Goal: Task Accomplishment & Management: Use online tool/utility

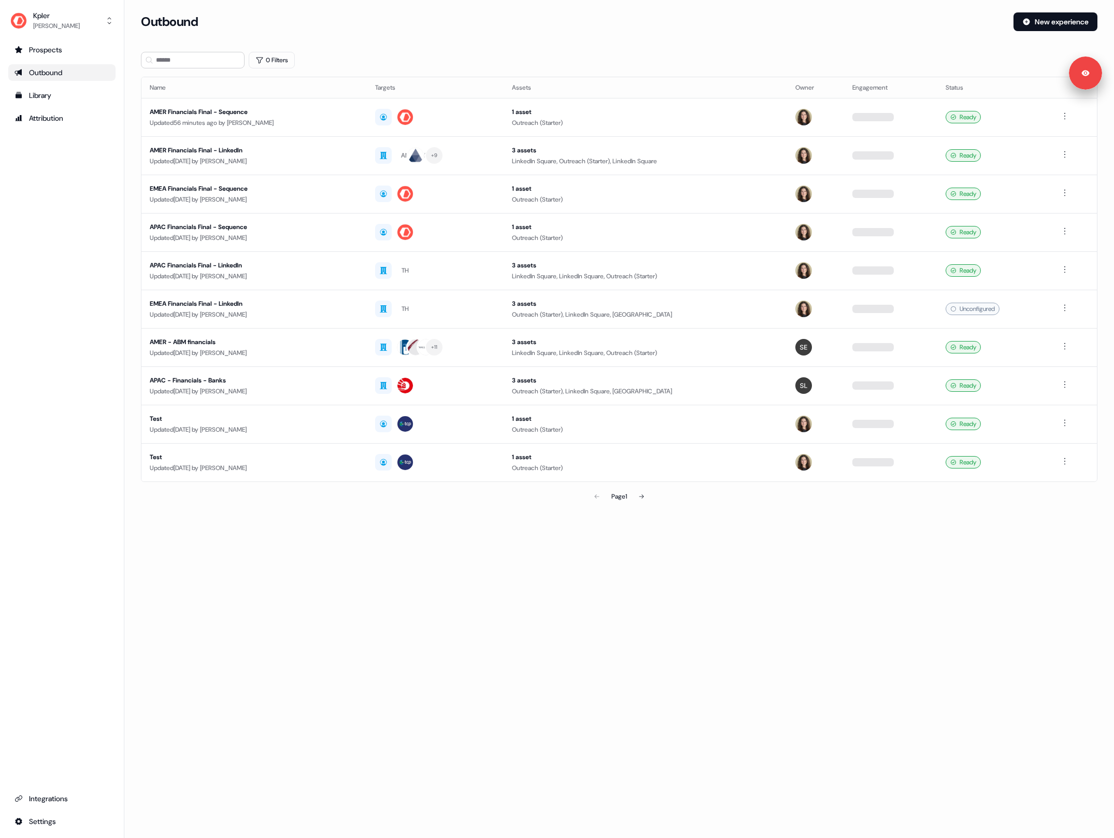
click at [592, 44] on section "Loading... Outbound New experience 0 Filters Name Targets Assets Owner Engageme…" at bounding box center [619, 273] width 990 height 523
click at [584, 32] on div "Outbound New experience" at bounding box center [619, 27] width 957 height 31
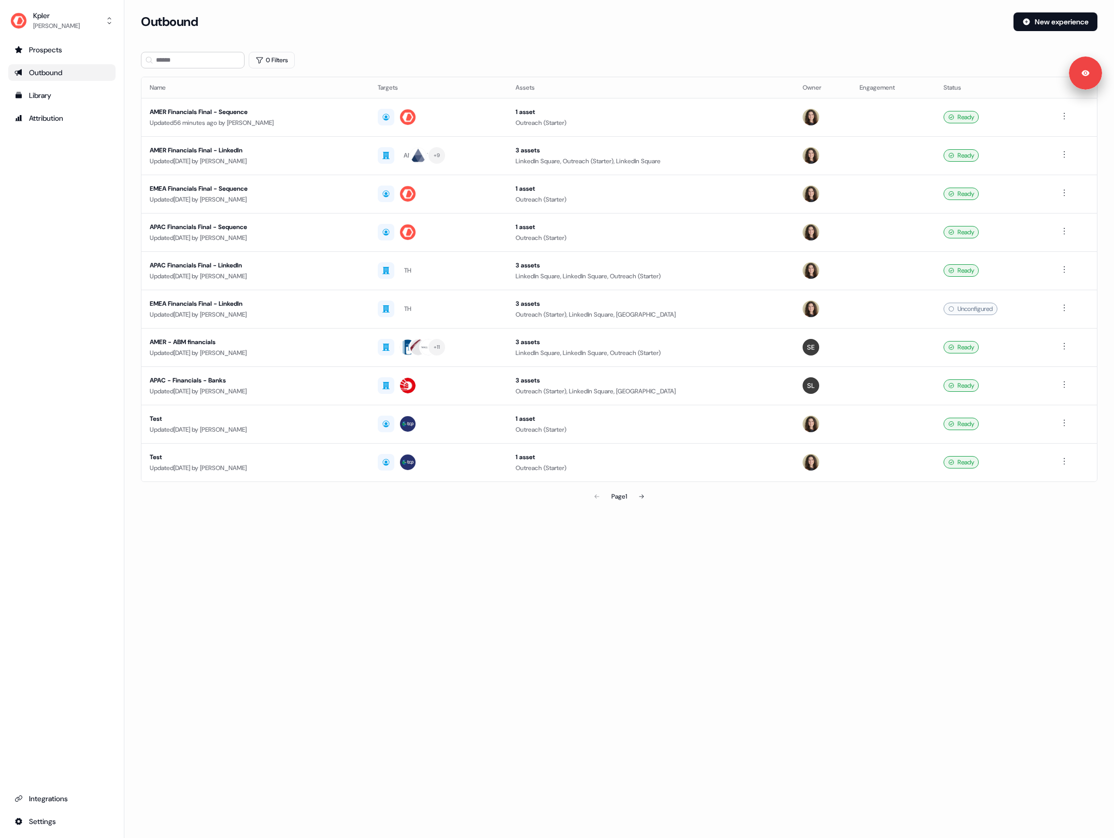
click at [59, 189] on div "Prospects Outbound Library Attribution Integrations Settings" at bounding box center [61, 435] width 107 height 788
click at [58, 188] on div "Prospects Outbound Library Attribution Integrations Settings" at bounding box center [61, 435] width 107 height 788
click at [266, 118] on div "Updated 56 minutes ago by Alexandra Giannelou" at bounding box center [255, 123] width 211 height 10
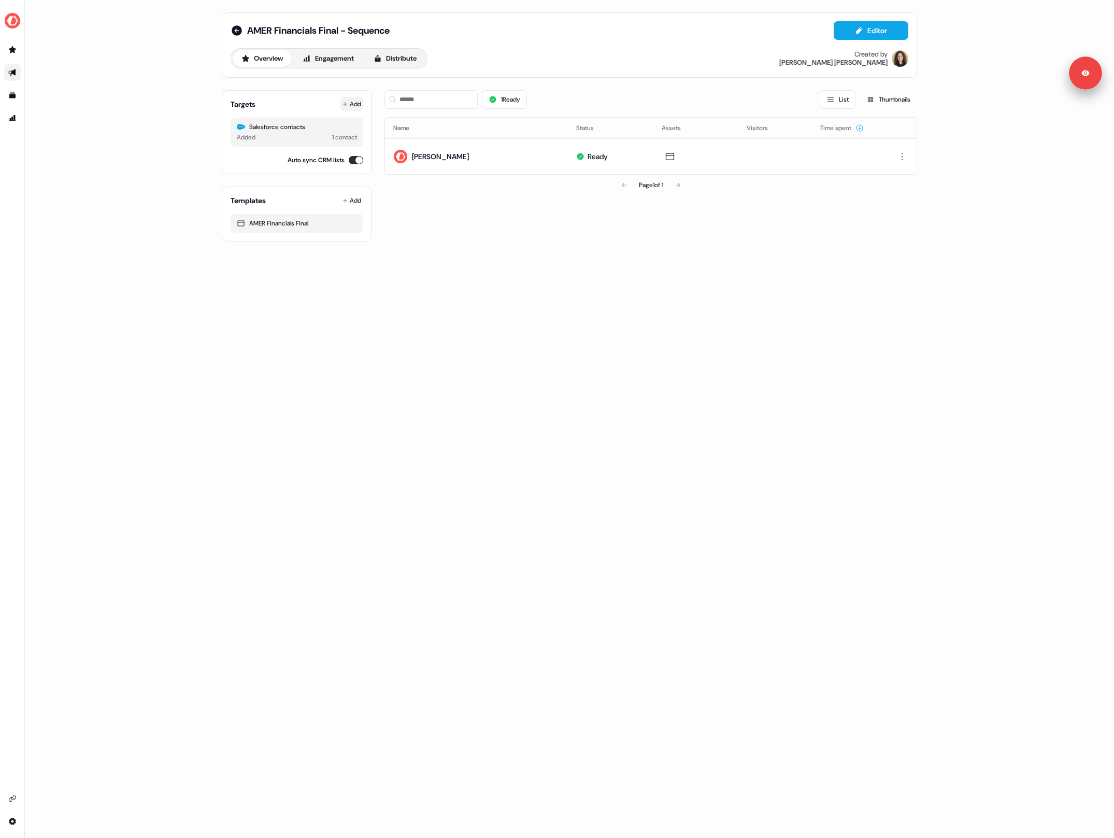
click at [351, 100] on button "Add" at bounding box center [351, 104] width 23 height 15
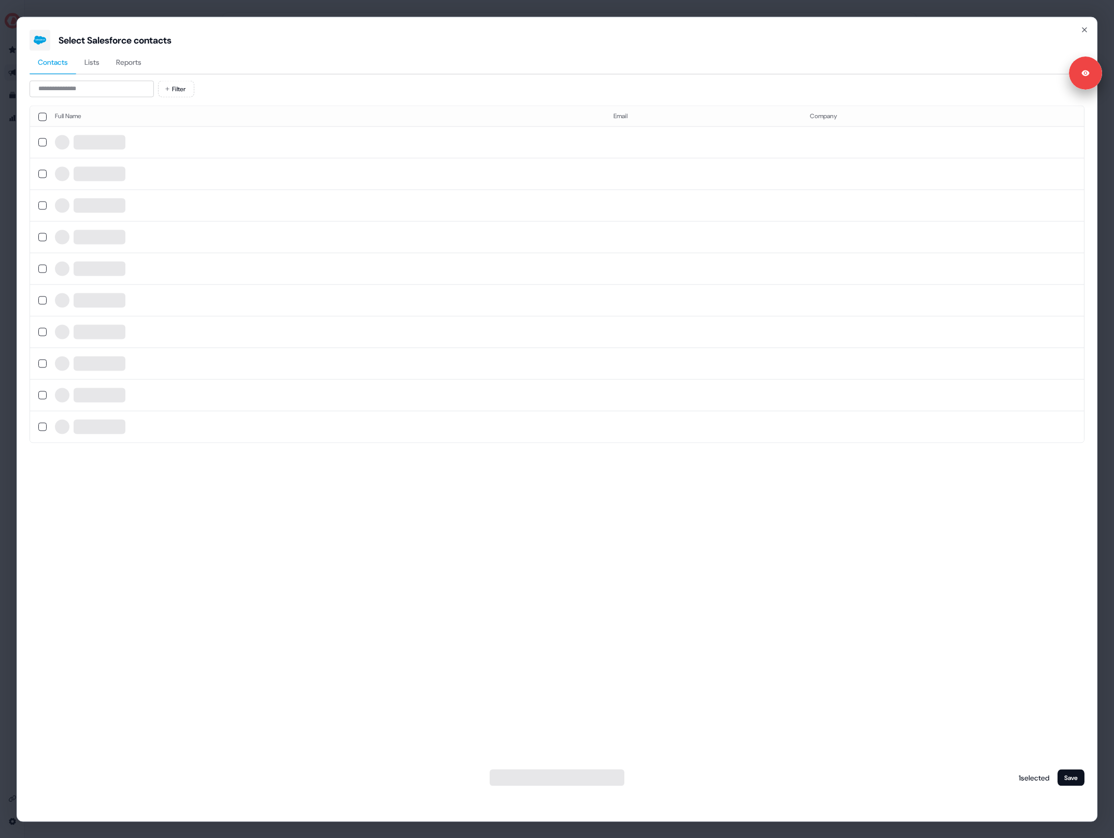
click at [95, 64] on span "Lists" at bounding box center [91, 61] width 15 height 10
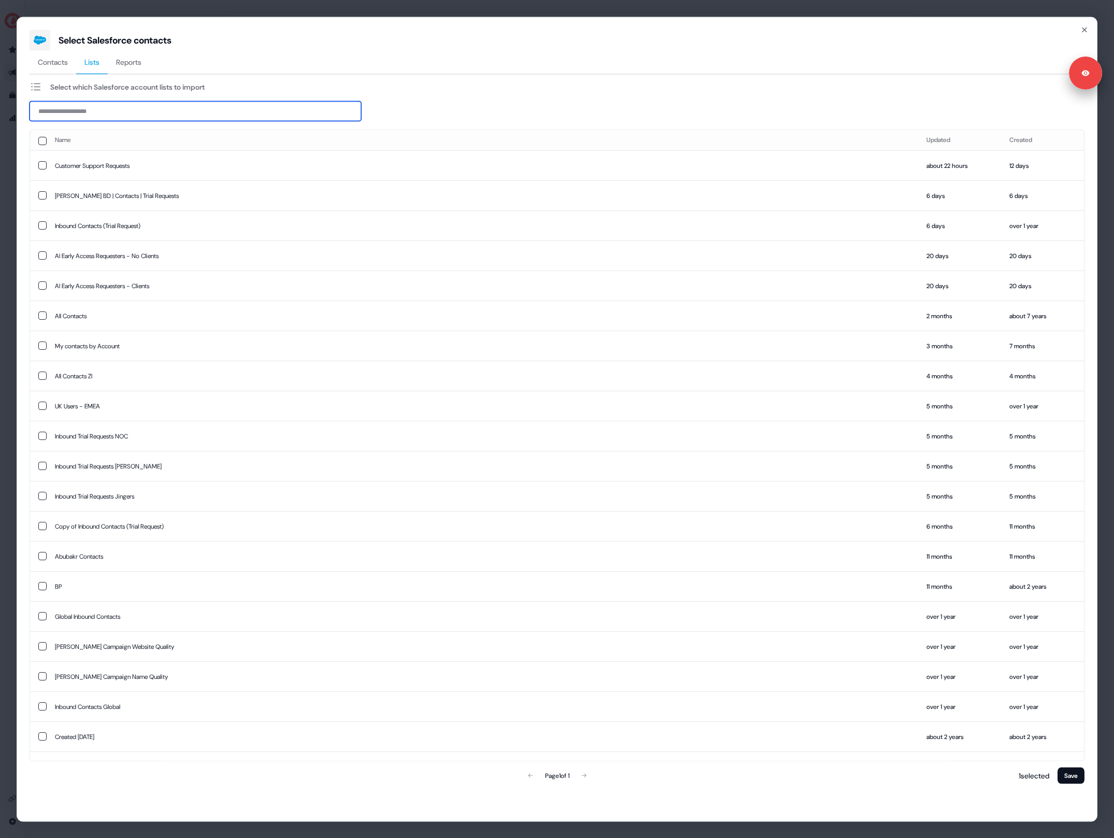
click at [74, 111] on input at bounding box center [196, 111] width 332 height 20
paste input "**********"
type input "**********"
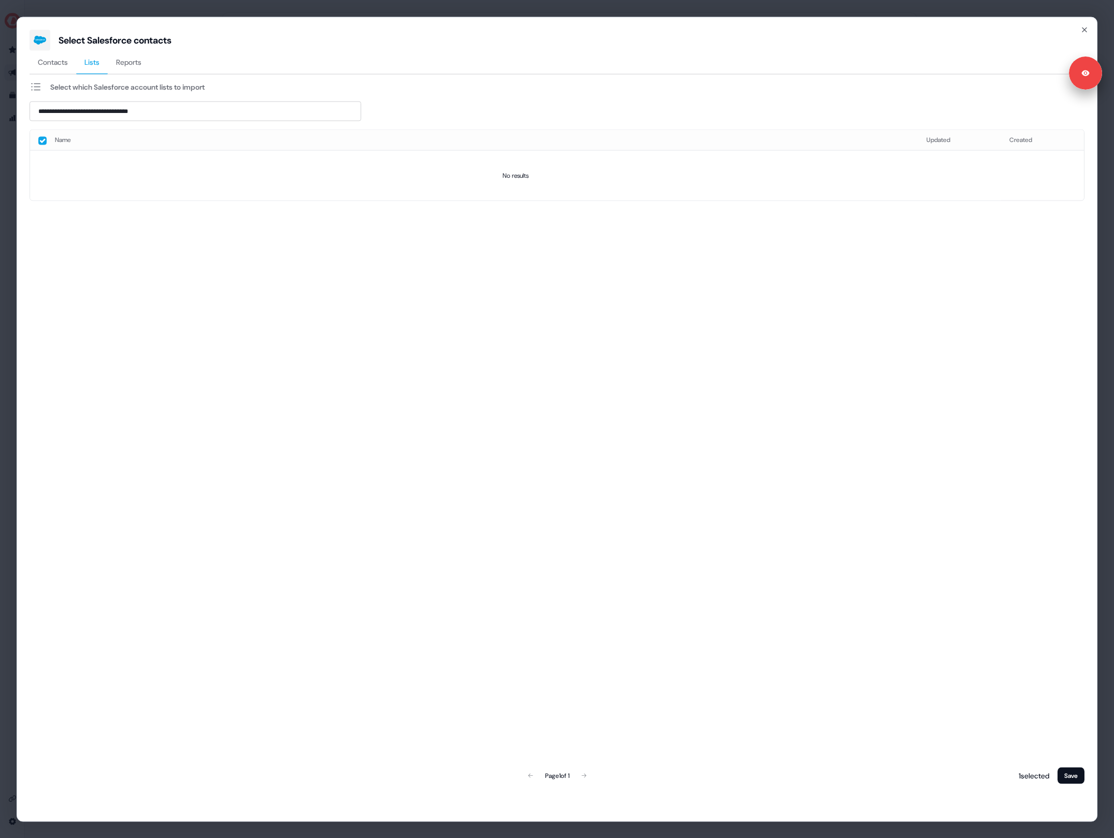
click at [126, 63] on span "Reports" at bounding box center [128, 61] width 25 height 10
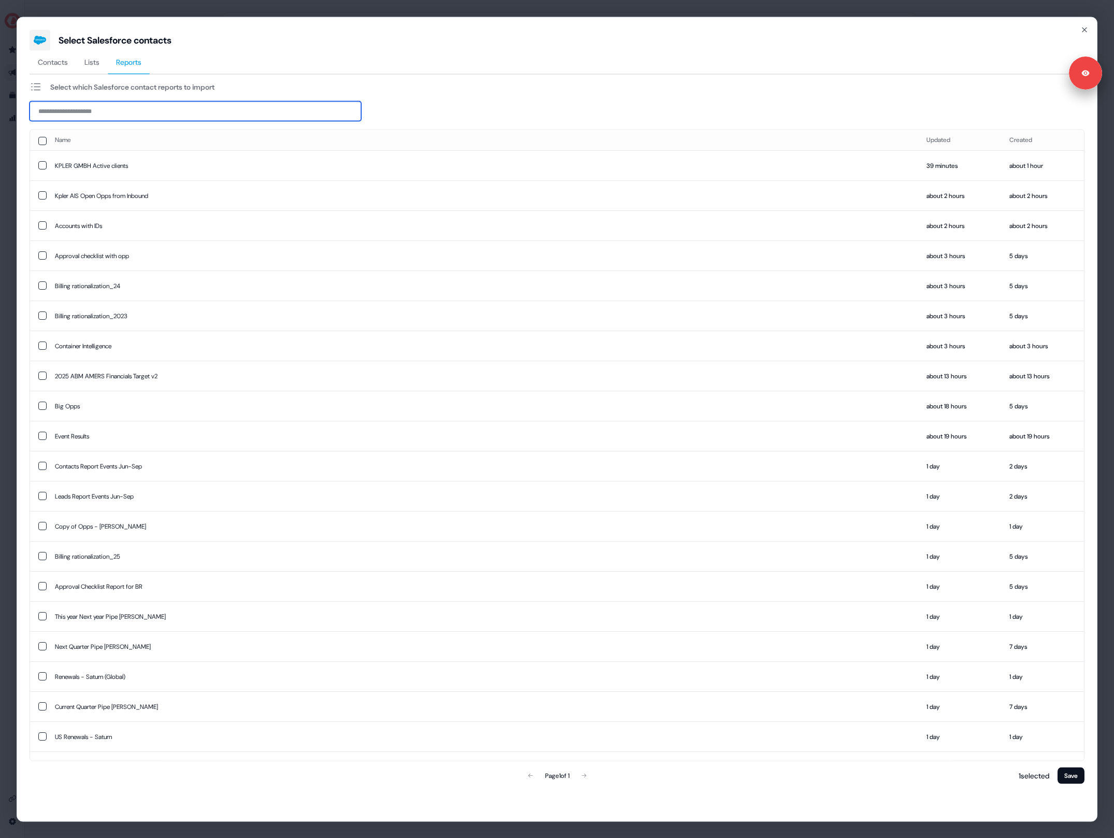
click at [80, 103] on input at bounding box center [196, 111] width 332 height 20
paste input "**********"
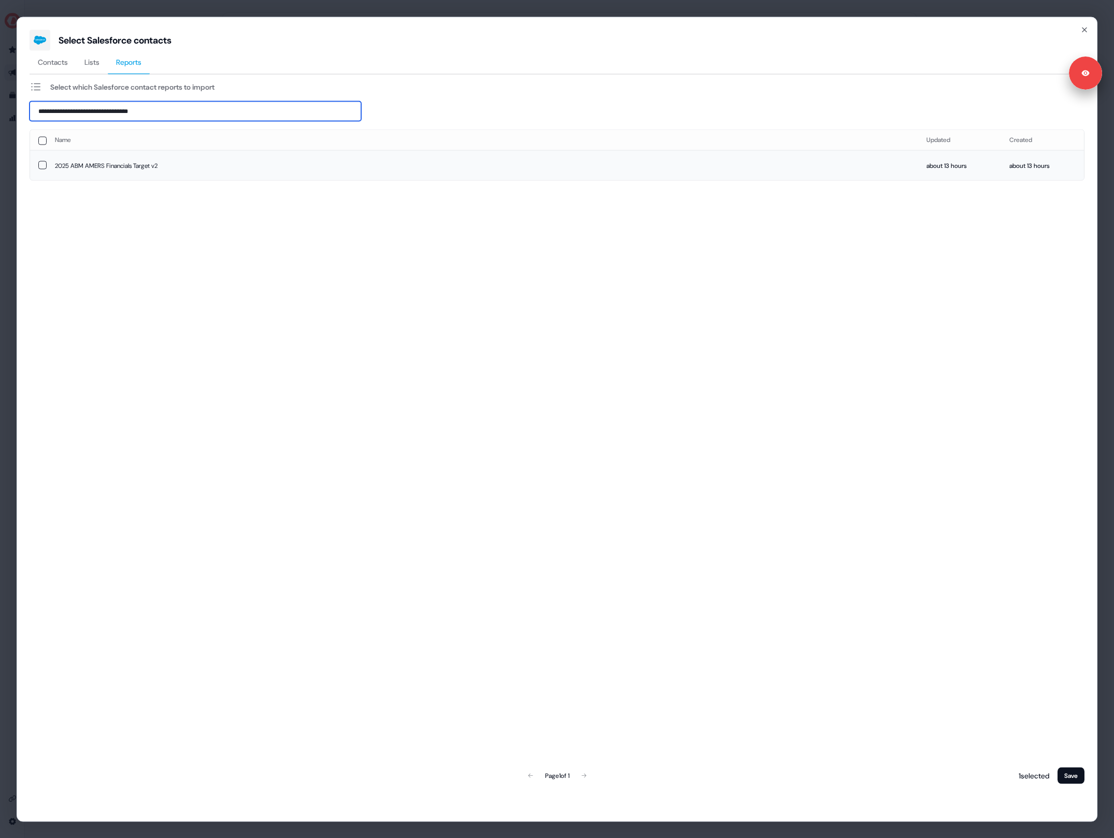
type input "**********"
click at [44, 166] on button "button" at bounding box center [42, 165] width 8 height 8
click at [1075, 774] on button "Save" at bounding box center [1071, 775] width 27 height 17
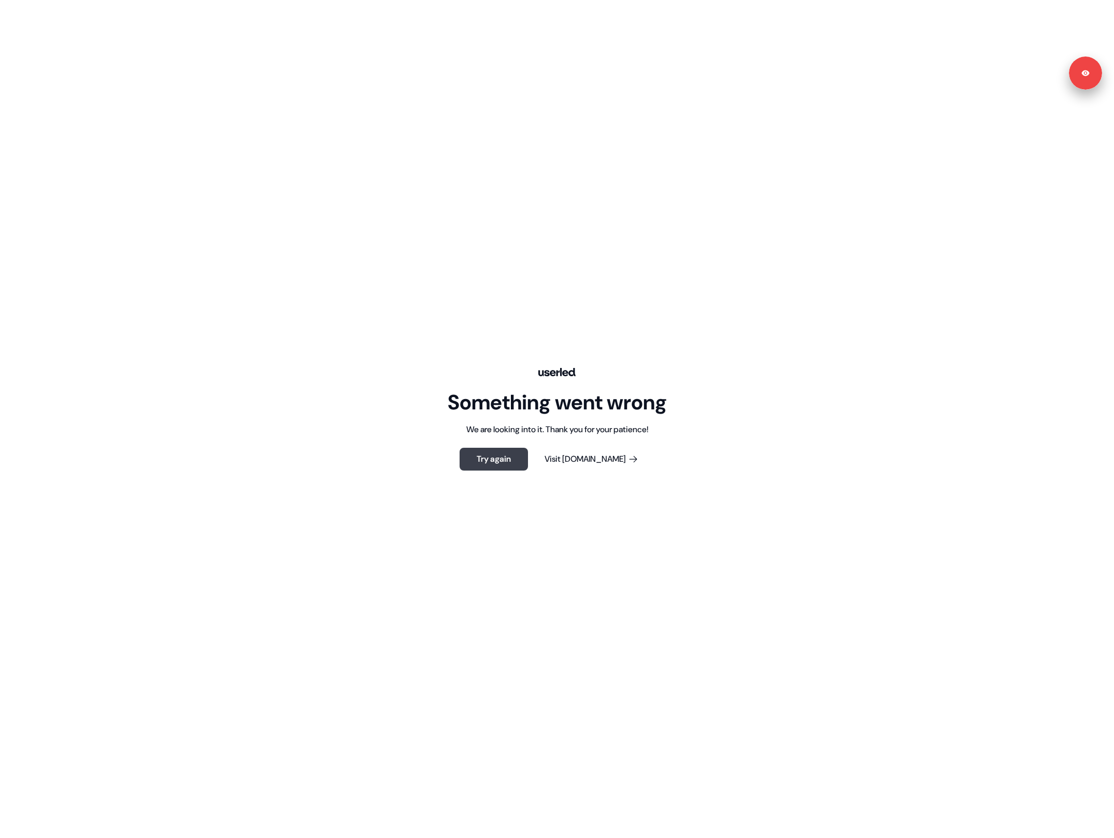
click at [512, 459] on button "Try again" at bounding box center [494, 459] width 68 height 23
click at [504, 463] on button "Try again" at bounding box center [494, 459] width 68 height 23
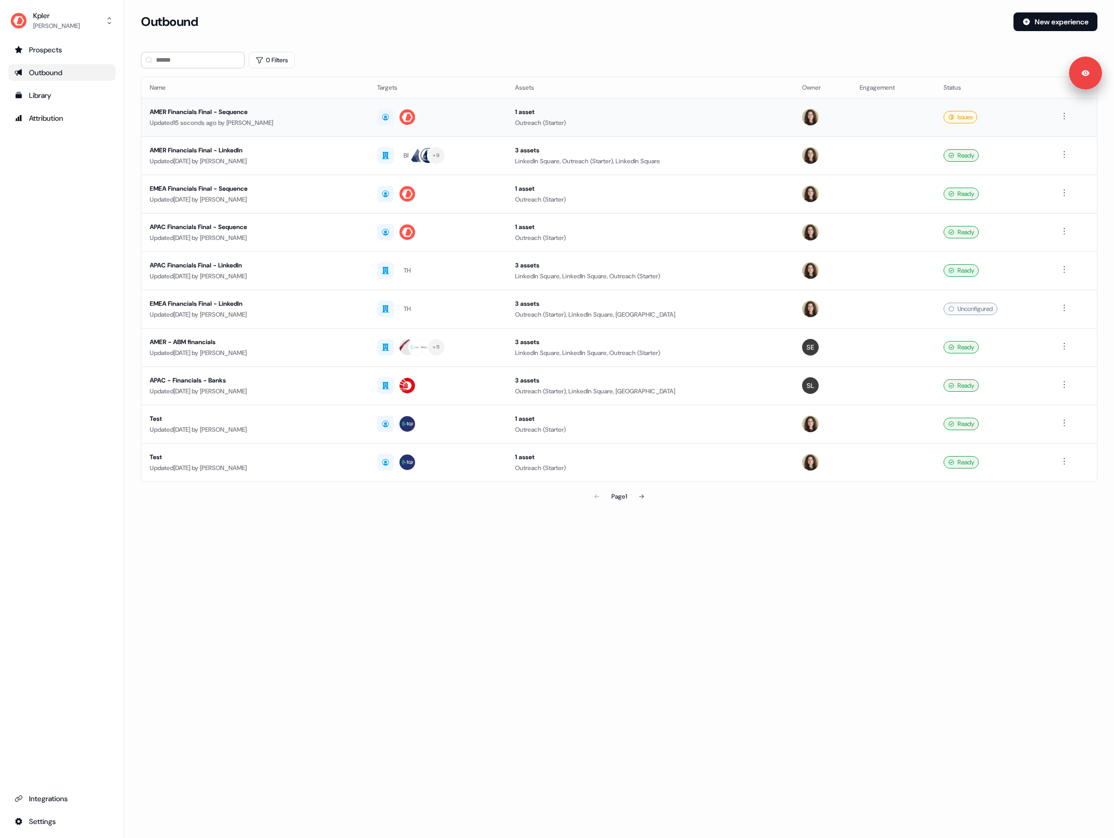
click at [255, 118] on div "Updated 15 seconds ago by [PERSON_NAME]" at bounding box center [255, 123] width 211 height 10
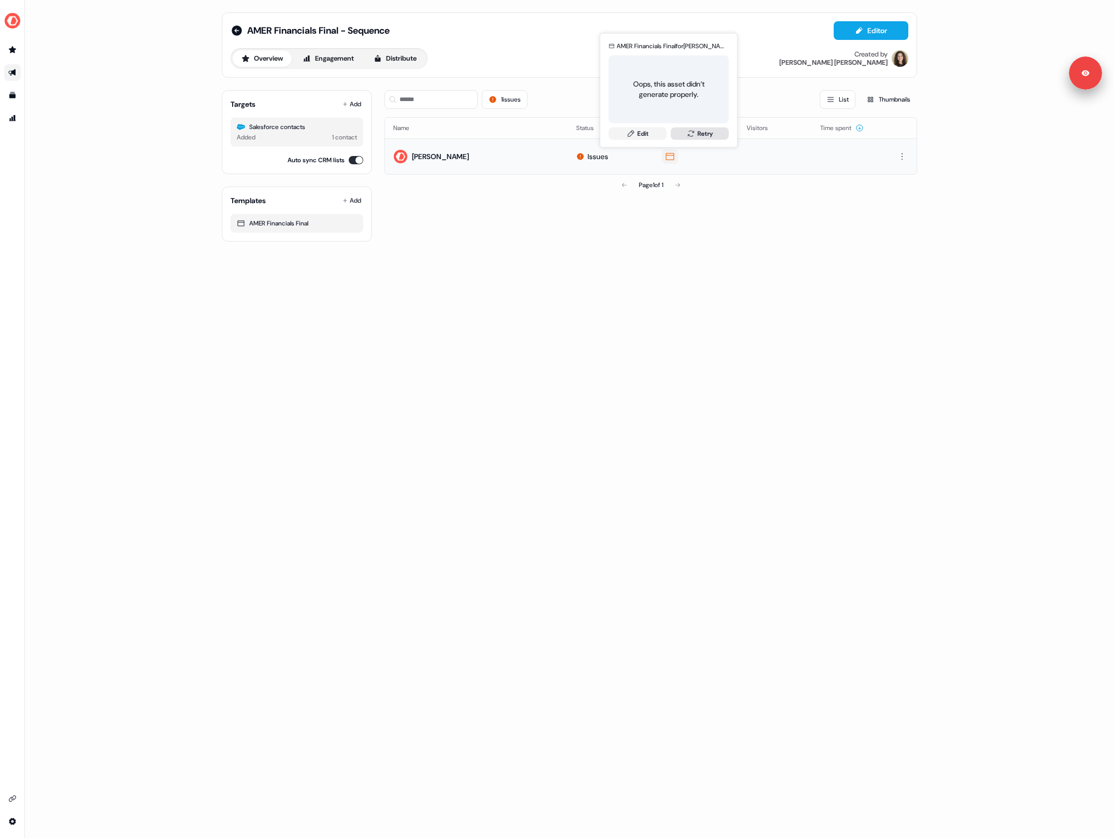
drag, startPoint x: 680, startPoint y: 137, endPoint x: 672, endPoint y: 137, distance: 8.3
click at [680, 137] on button "Retry" at bounding box center [700, 133] width 58 height 12
click at [602, 354] on div "AMER Financials Final - Sequence Editor Overview Engagement Distribute Created …" at bounding box center [569, 419] width 1089 height 838
click at [566, 446] on div "AMER Financials Final - Sequence Editor Overview Engagement Distribute Created …" at bounding box center [569, 419] width 1089 height 838
click at [749, 357] on div "AMER Financials Final - Sequence Editor Overview Engagement Distribute Created …" at bounding box center [569, 419] width 1089 height 838
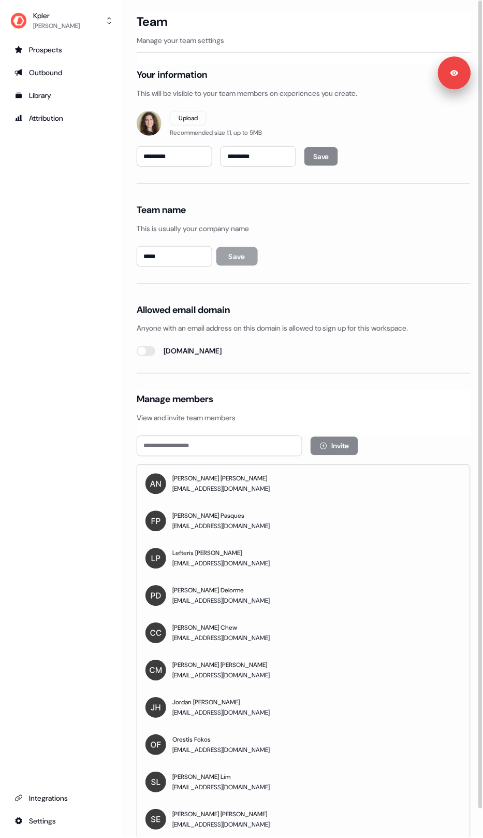
click at [481, 54] on div at bounding box center [481, 405] width 4 height 808
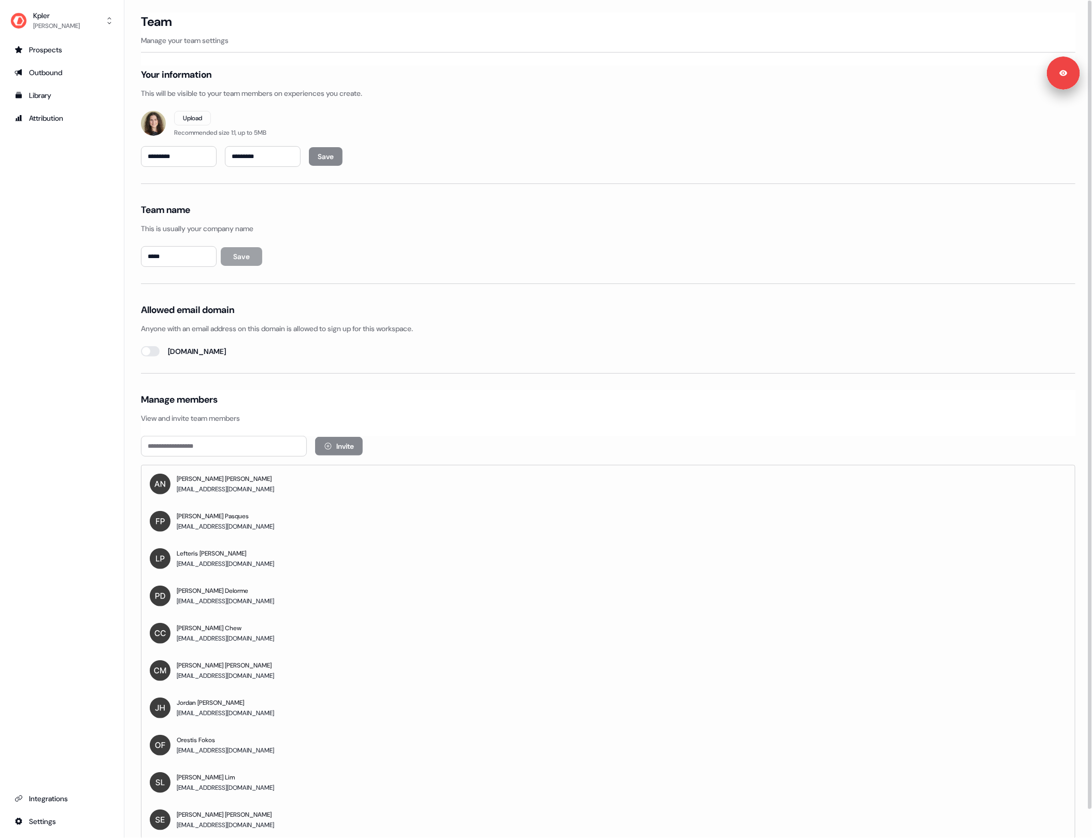
click at [84, 36] on div "Kpler Alexandra Giannelou Prospects Outbound Library Attribution Integrations S…" at bounding box center [62, 419] width 124 height 838
click at [80, 20] on div "Kpler" at bounding box center [56, 15] width 47 height 10
click at [66, 272] on div "Kpler Alexandra Giannelou Help documentation Feedback Logout Prospects Outbound…" at bounding box center [62, 419] width 124 height 838
click at [67, 69] on div "Outbound" at bounding box center [62, 72] width 95 height 10
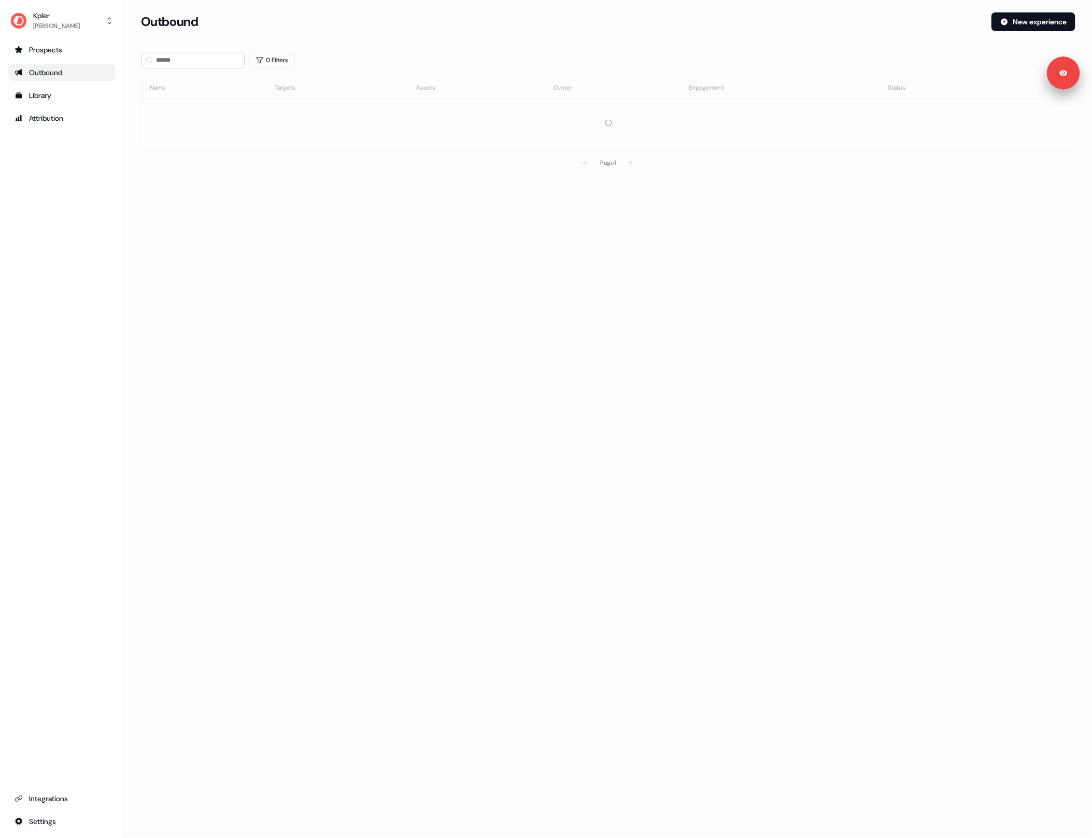
click at [124, 80] on section "Loading... Outbound New experience 0 Filters Name Targets Assets Owner Engageme…" at bounding box center [607, 107] width 967 height 190
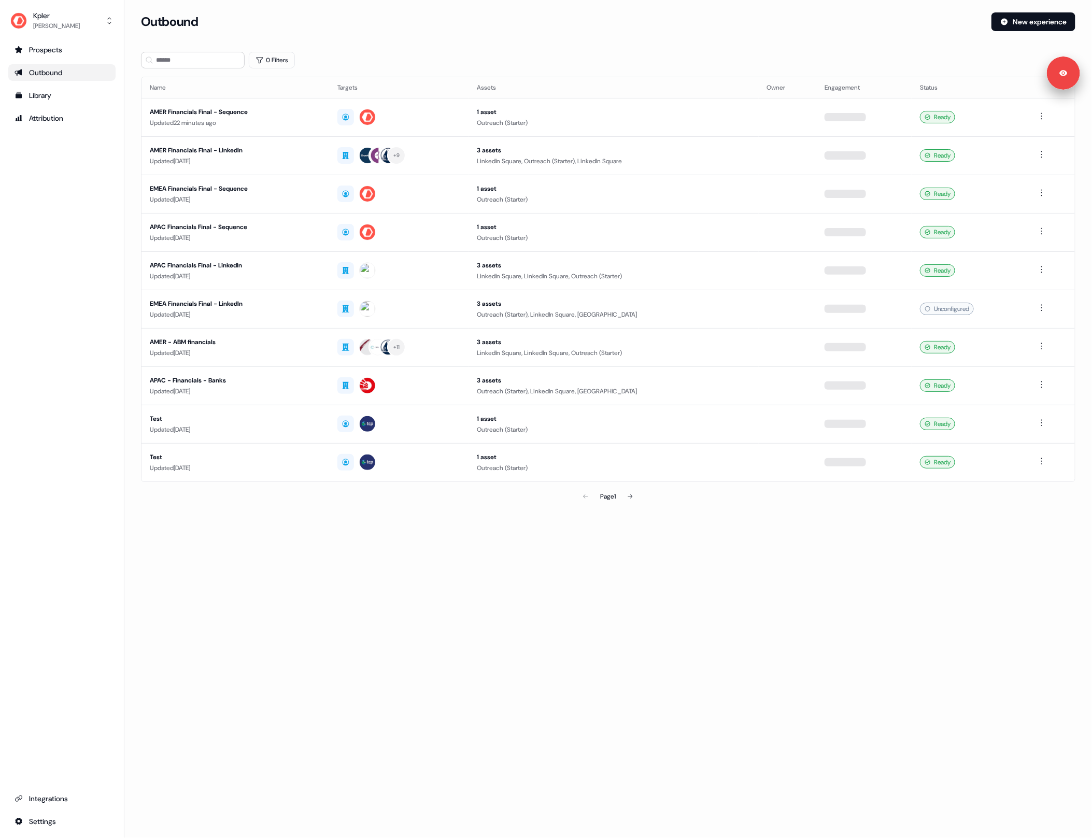
click at [102, 150] on div "Prospects Outbound Library Attribution Integrations Settings" at bounding box center [61, 435] width 107 height 788
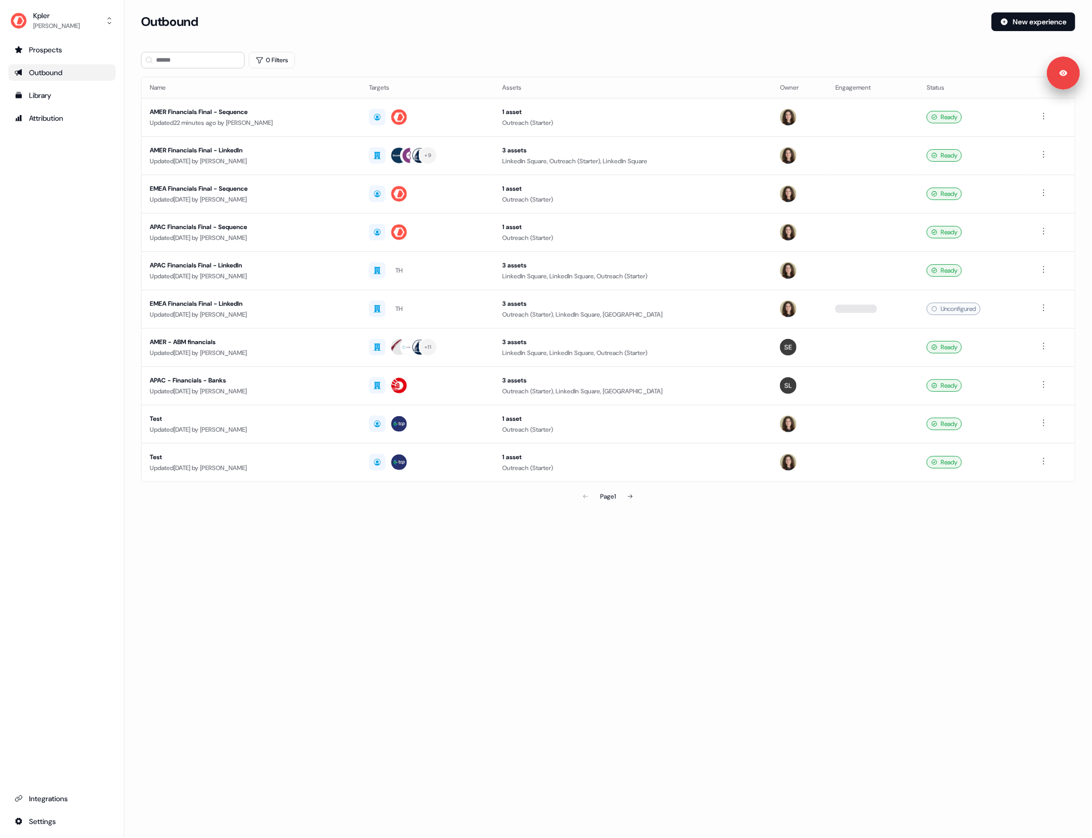
click at [476, 38] on div "Outbound New experience" at bounding box center [608, 27] width 934 height 31
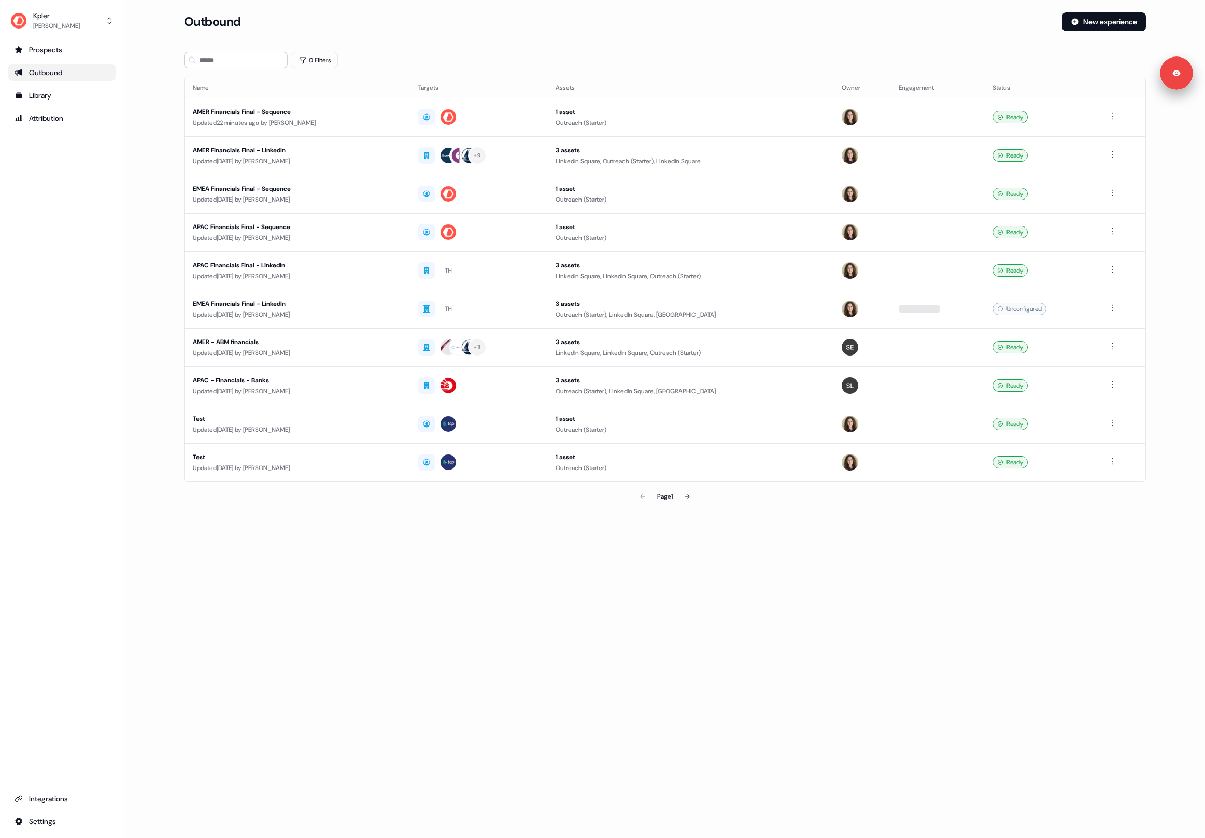
click at [431, 61] on div "0 Filters" at bounding box center [665, 60] width 962 height 17
click at [426, 50] on section "Loading... Outbound New experience 0 Filters Name Targets Assets Owner Engageme…" at bounding box center [664, 273] width 995 height 523
click at [443, 55] on div "0 Filters" at bounding box center [665, 60] width 962 height 17
click at [154, 170] on main "Loading... Outbound New experience 0 Filters Name Targets Assets Owner Engageme…" at bounding box center [664, 273] width 1080 height 523
click at [65, 75] on div "Outbound" at bounding box center [62, 72] width 95 height 10
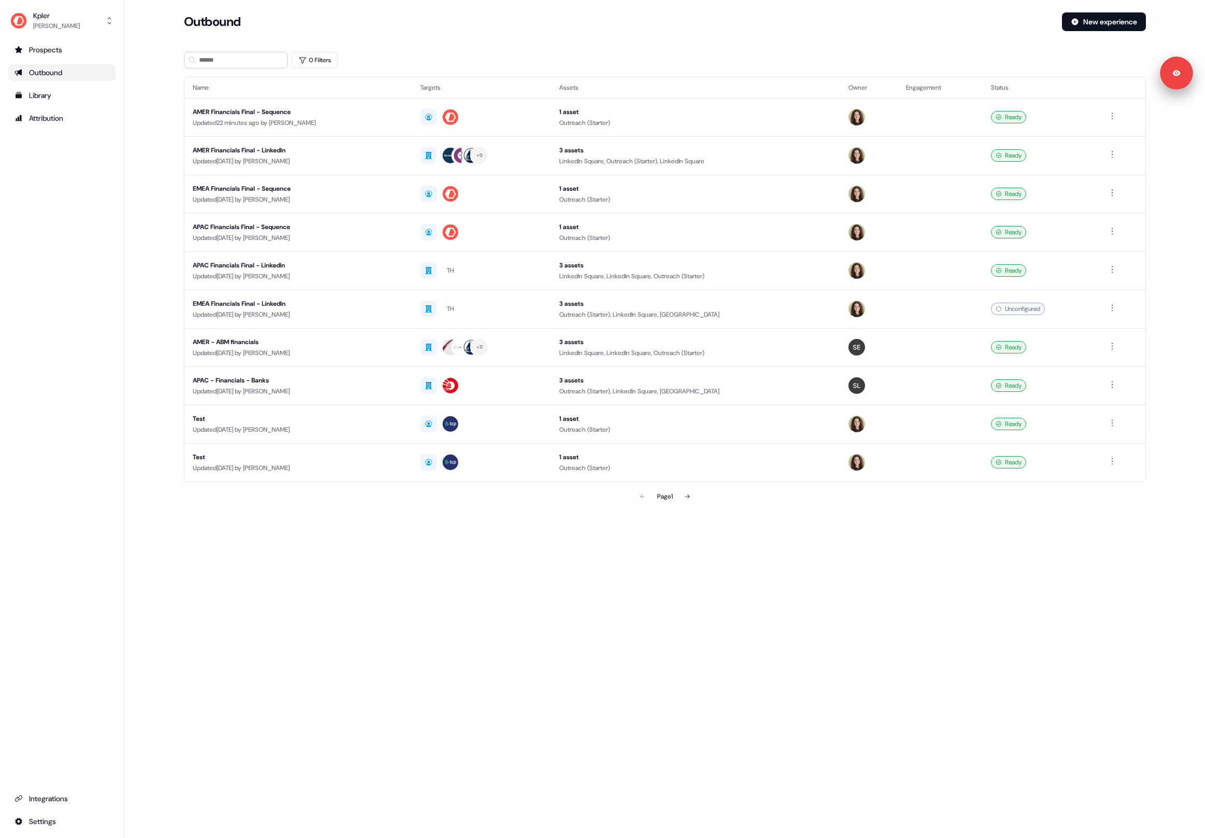
click at [151, 120] on main "Loading... Outbound New experience 0 Filters Name Targets Assets Owner Engageme…" at bounding box center [664, 273] width 1080 height 523
click at [161, 120] on main "Loading... Outbound New experience 0 Filters Name Targets Assets Owner Engageme…" at bounding box center [664, 273] width 1080 height 523
click at [158, 121] on main "Loading... Outbound New experience 0 Filters Name Targets Assets Owner Engageme…" at bounding box center [664, 273] width 1080 height 523
click at [157, 123] on main "Loading... Outbound New experience 0 Filters Name Targets Assets Owner Engageme…" at bounding box center [664, 273] width 1080 height 523
click at [391, 589] on div "Loading... Outbound New experience 0 Filters Name Targets Assets Owner Engageme…" at bounding box center [664, 419] width 1080 height 838
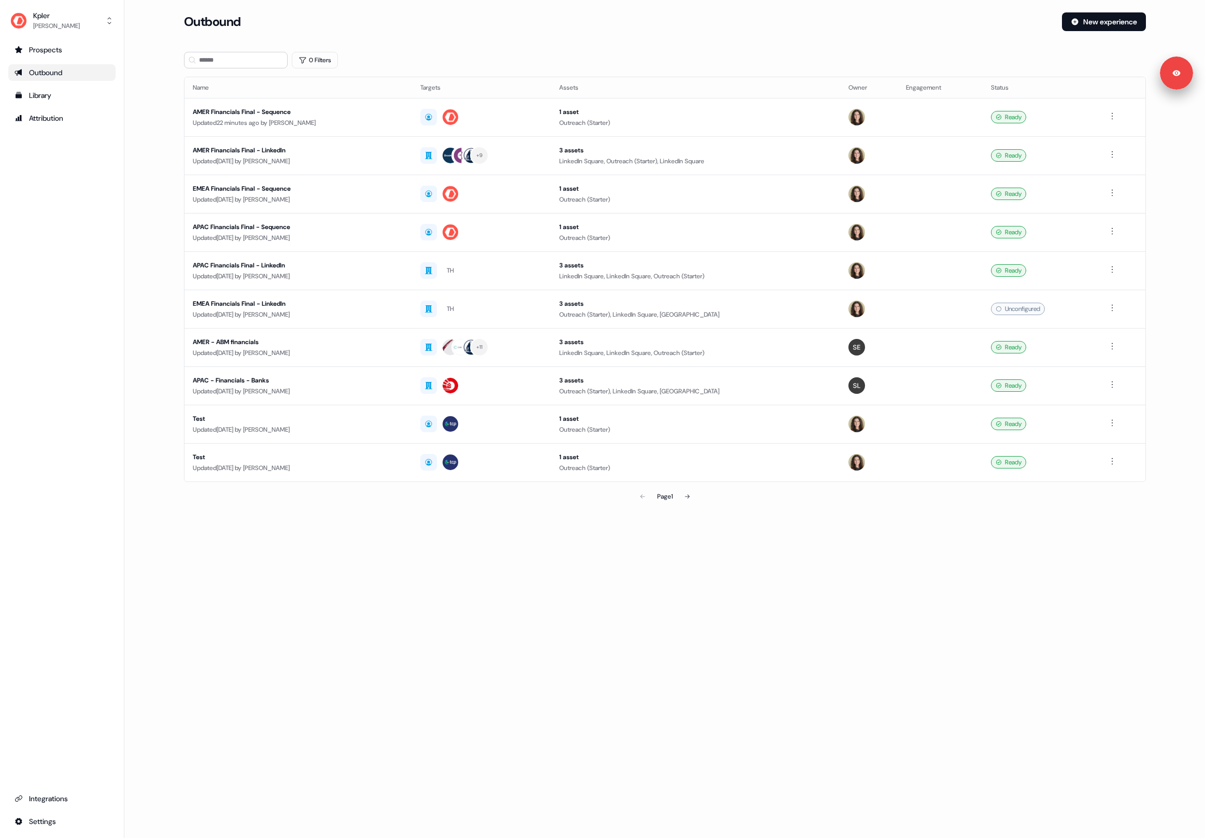
click at [491, 564] on div "Loading... Outbound New experience 0 Filters Name Targets Assets Owner Engageme…" at bounding box center [664, 419] width 1080 height 838
click at [472, 500] on div "Page 1" at bounding box center [665, 496] width 962 height 21
click at [167, 126] on section "Loading... Outbound New experience 0 Filters Name Targets Assets Owner Engageme…" at bounding box center [664, 273] width 995 height 523
click at [1091, 16] on button "New experience" at bounding box center [1104, 21] width 84 height 19
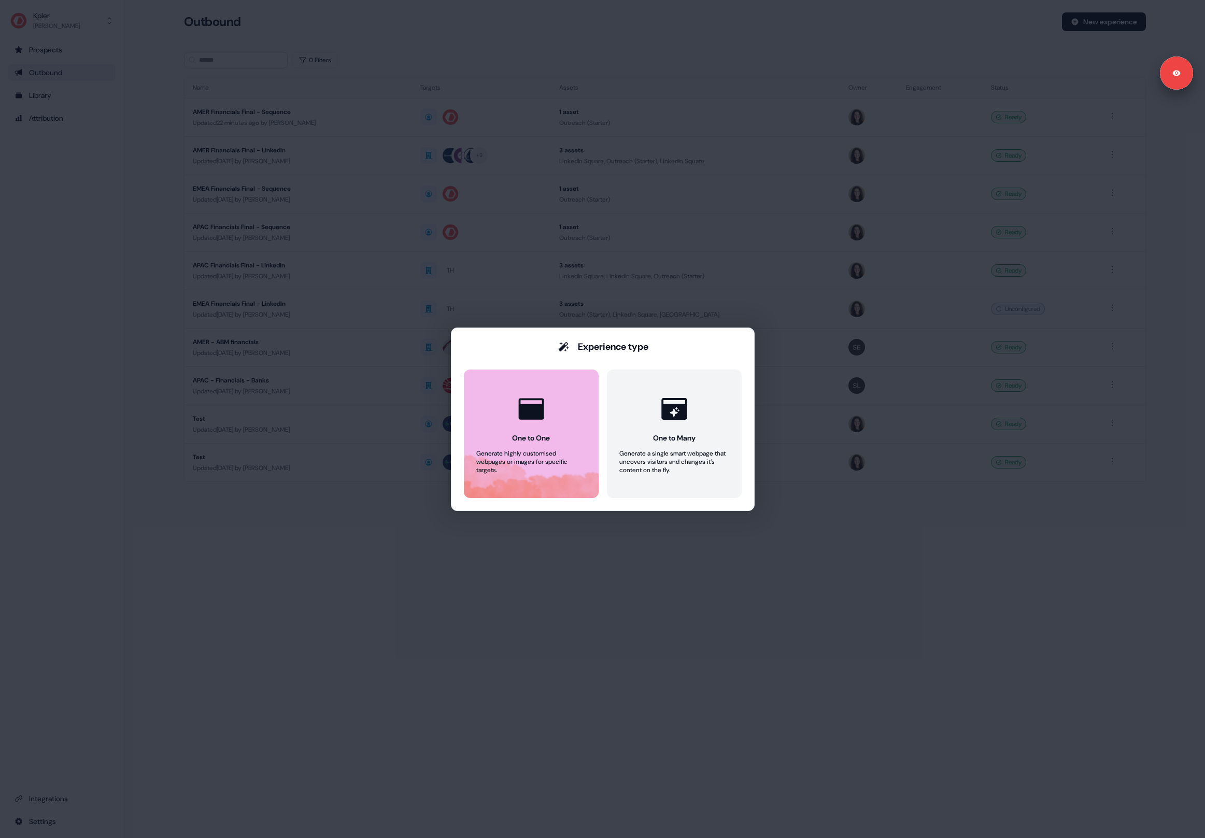
click at [544, 401] on icon at bounding box center [531, 408] width 31 height 31
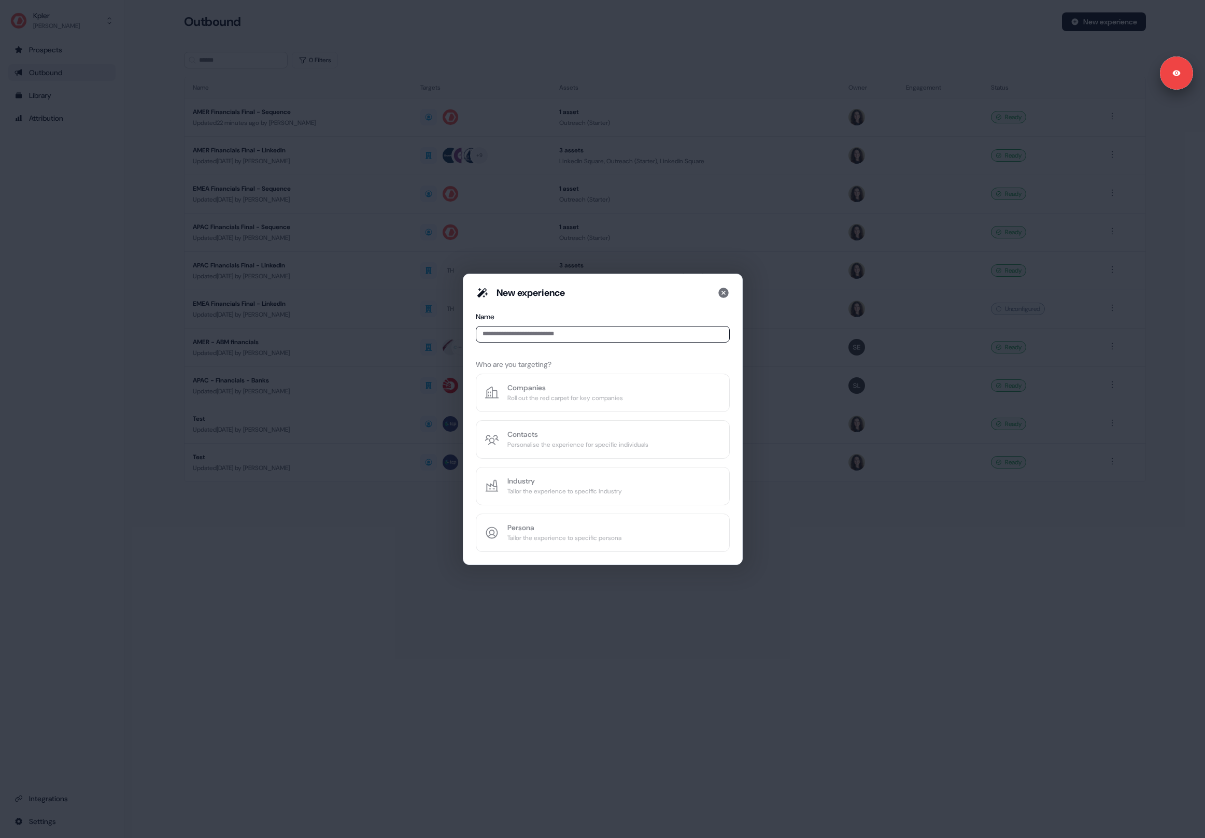
click at [710, 757] on div "New experience Name Who are you targeting? Companies Roll out the red carpet fo…" at bounding box center [602, 419] width 1205 height 838
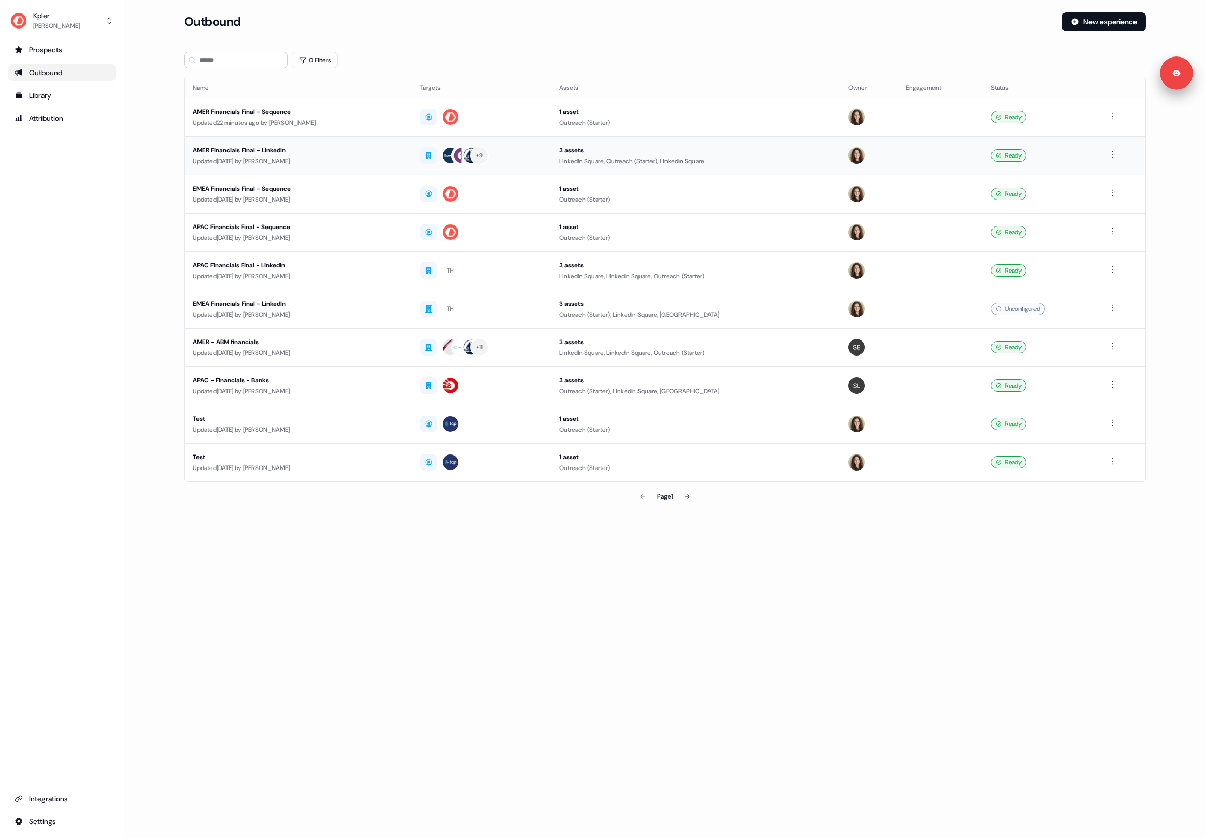
click at [403, 163] on div "Updated 5 days ago by Jordan Howard" at bounding box center [298, 161] width 211 height 10
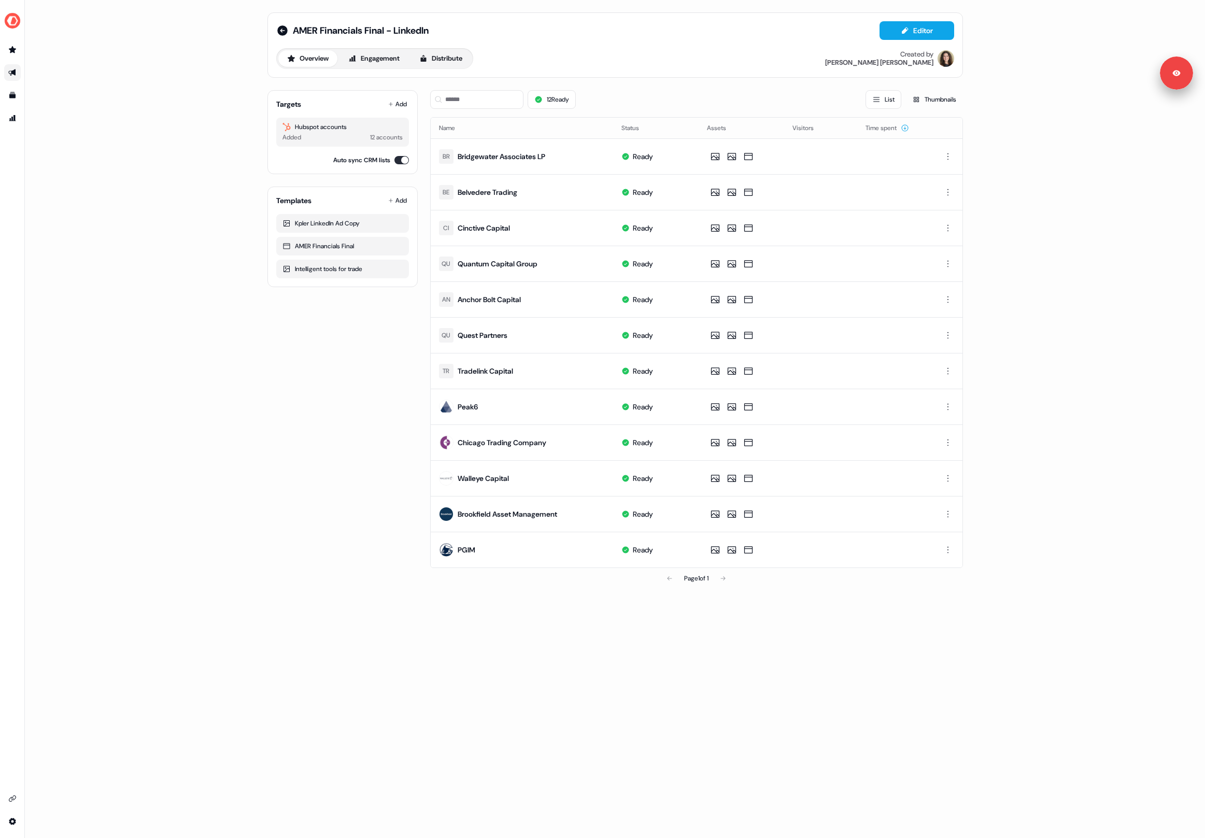
click at [352, 351] on div "Targets Add Hubspot accounts Added 12 accounts Auto sync CRM lists Templates Ad…" at bounding box center [342, 335] width 150 height 507
click at [349, 349] on div "Targets Add Hubspot accounts Added 12 accounts Auto sync CRM lists Templates Ad…" at bounding box center [342, 335] width 150 height 507
click at [446, 59] on button "Distribute" at bounding box center [440, 58] width 61 height 17
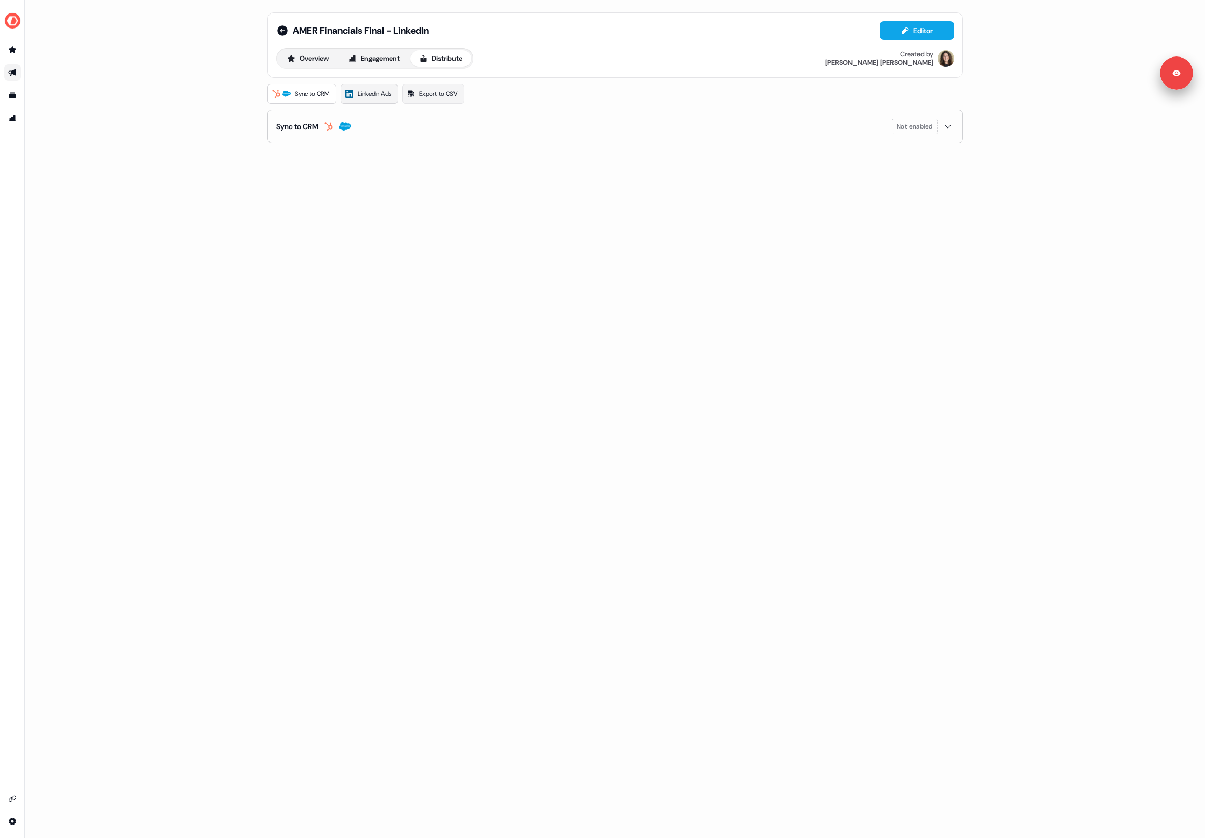
click at [376, 91] on span "LinkedIn Ads" at bounding box center [375, 94] width 34 height 10
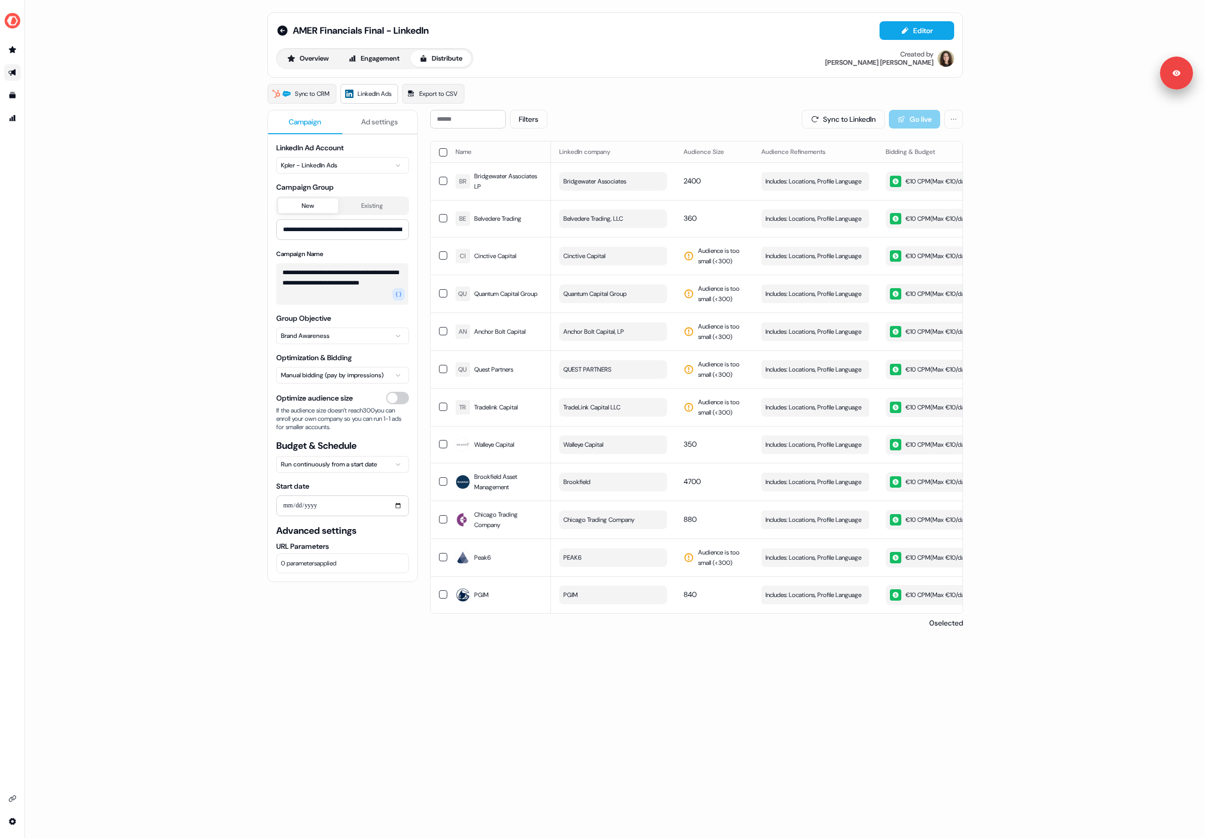
click at [123, 96] on div "**********" at bounding box center [615, 419] width 1180 height 838
click at [16, 19] on img "side nav menu" at bounding box center [12, 20] width 17 height 17
click at [65, 82] on div "Logout" at bounding box center [53, 86] width 98 height 19
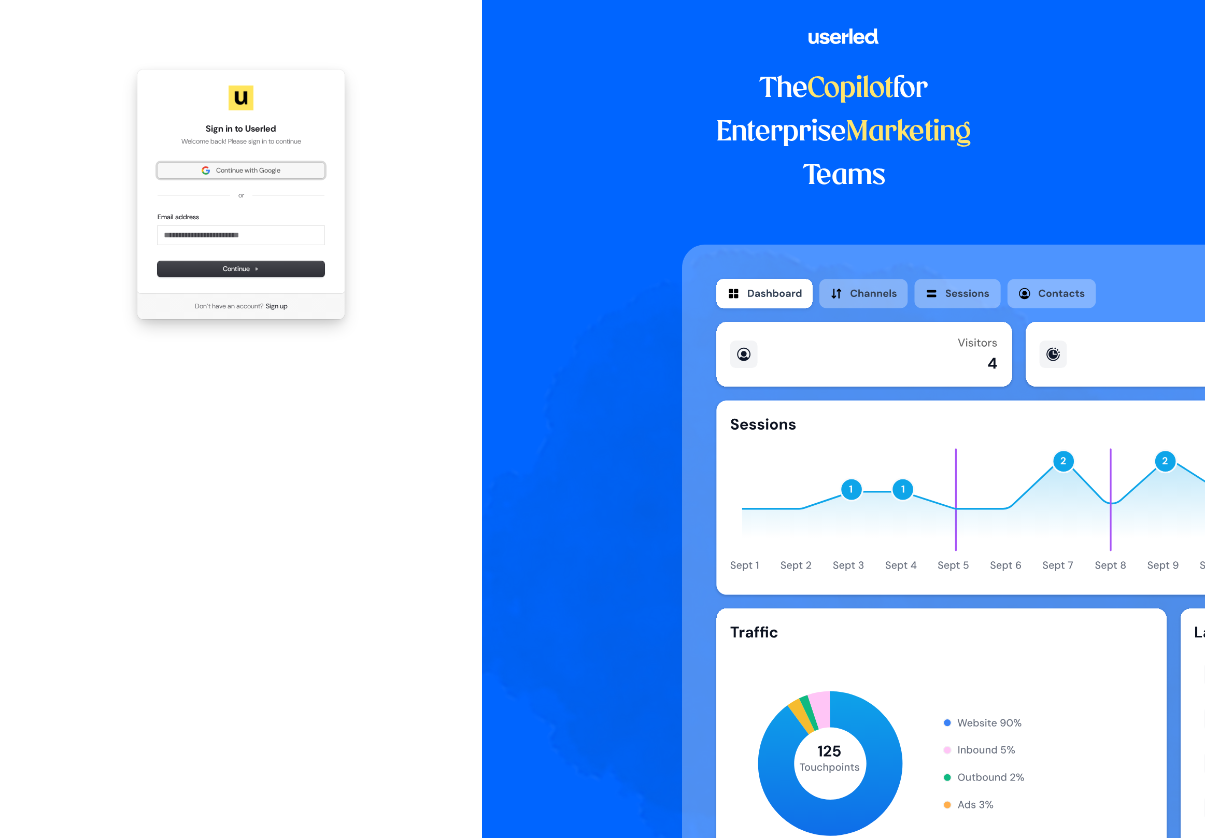
click at [203, 173] on img at bounding box center [206, 170] width 8 height 8
drag, startPoint x: 506, startPoint y: 191, endPoint x: 577, endPoint y: 190, distance: 71.0
click at [520, 190] on div "The Copilot for Enterprise Marketing Teams" at bounding box center [843, 419] width 723 height 838
